Goal: Find specific page/section: Find specific page/section

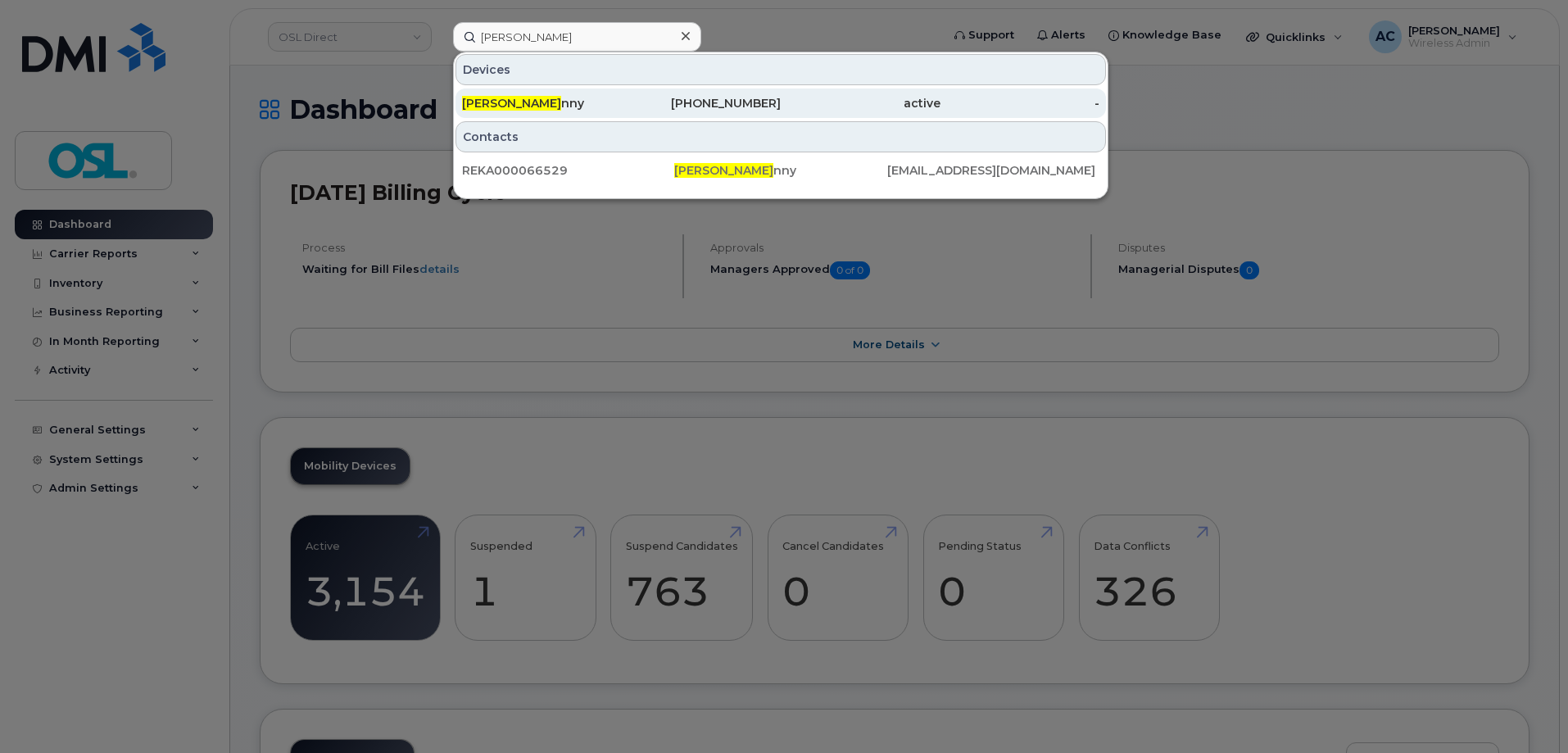
type input "[PERSON_NAME]"
click at [622, 94] on div "[PERSON_NAME] nny" at bounding box center [701, 103] width 160 height 29
